Goal: Transaction & Acquisition: Purchase product/service

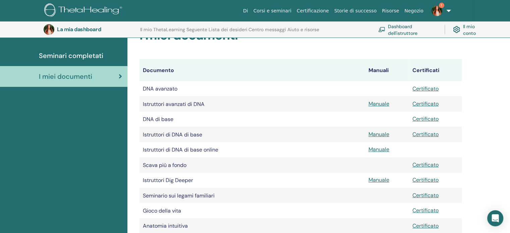
scroll to position [91, 0]
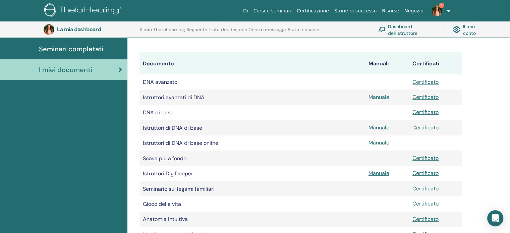
click at [378, 98] on font "Manuale" at bounding box center [379, 97] width 21 height 7
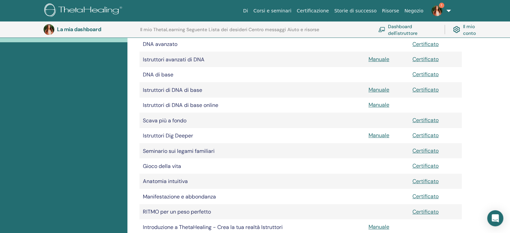
scroll to position [130, 0]
click at [382, 138] on font "Manuale" at bounding box center [379, 134] width 21 height 7
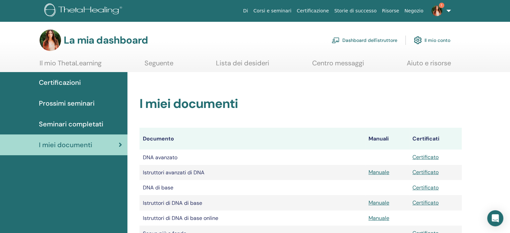
click at [450, 12] on link "1" at bounding box center [440, 10] width 28 height 21
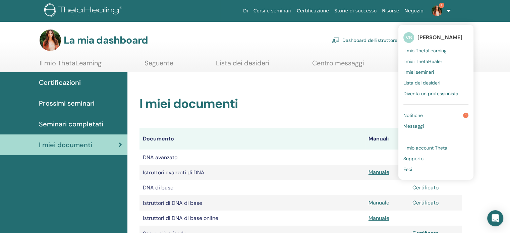
click at [422, 115] on font "Notifiche" at bounding box center [413, 115] width 19 height 6
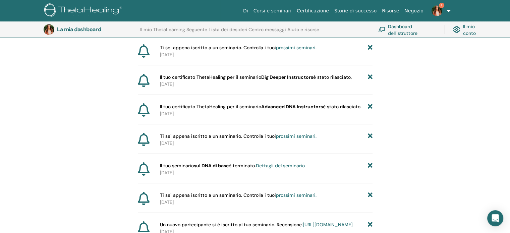
scroll to position [87, 0]
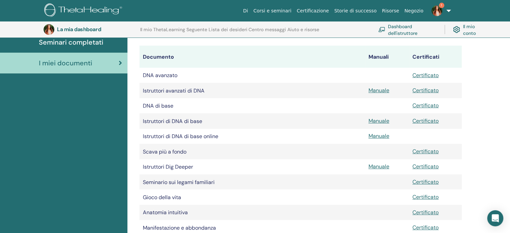
scroll to position [92, 0]
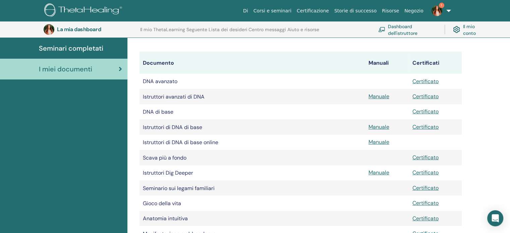
click at [165, 83] on font "DNA avanzato" at bounding box center [160, 81] width 35 height 7
click at [196, 81] on td "DNA avanzato" at bounding box center [253, 81] width 226 height 15
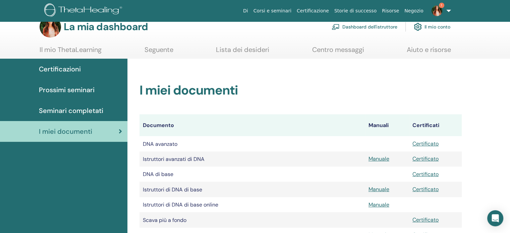
scroll to position [0, 0]
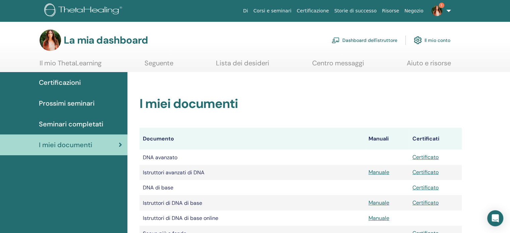
click at [368, 43] on font "Dashboard dell'istruttore" at bounding box center [370, 41] width 55 height 6
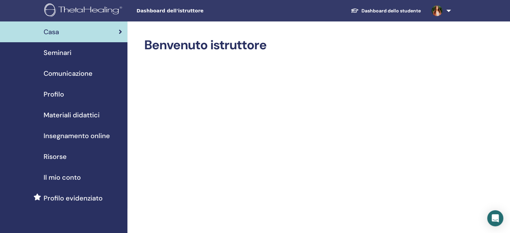
click at [91, 137] on font "Insegnamento online" at bounding box center [77, 135] width 66 height 9
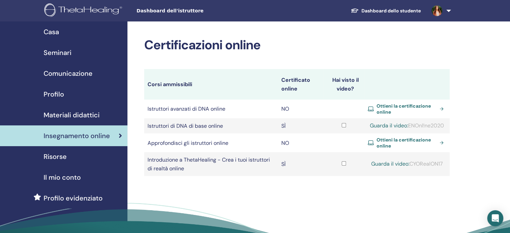
click at [389, 106] on font "Ottieni la certificazione online" at bounding box center [404, 109] width 54 height 12
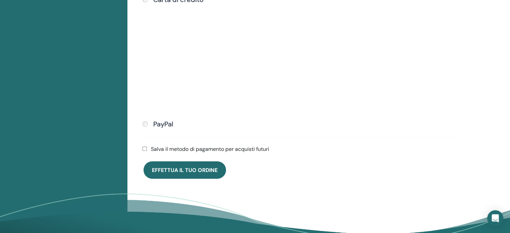
scroll to position [291, 0]
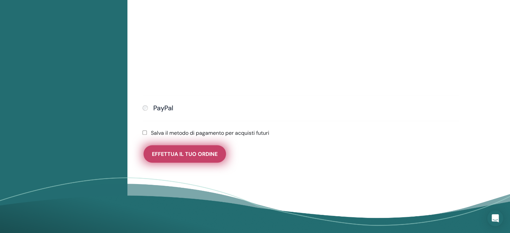
click at [190, 157] on button "Effettua il tuo ordine" at bounding box center [185, 153] width 83 height 17
